Goal: Communication & Community: Answer question/provide support

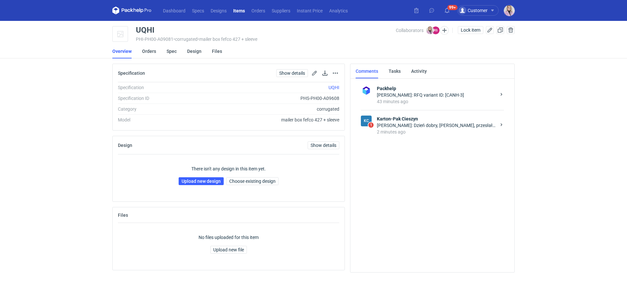
click at [430, 124] on div "[PERSON_NAME]: Dzień dobry, [PERSON_NAME], przesłałem zapytanie o obwoluty do s…" at bounding box center [436, 125] width 119 height 7
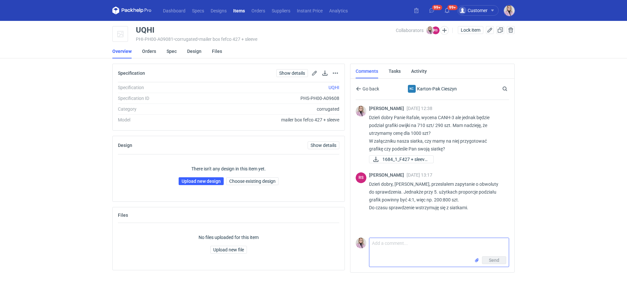
click at [384, 247] on textarea "Comment message" at bounding box center [440, 247] width 140 height 18
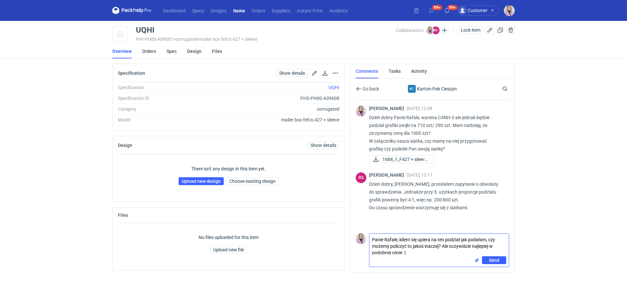
type textarea "Panie Rafale, klient się upiera na ten podział jak podałam, czy możemy policzyć…"
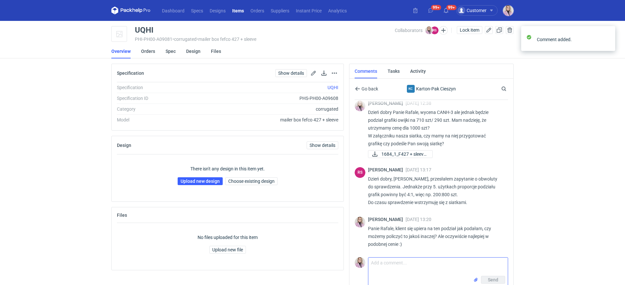
scroll to position [5, 0]
